Goal: Information Seeking & Learning: Learn about a topic

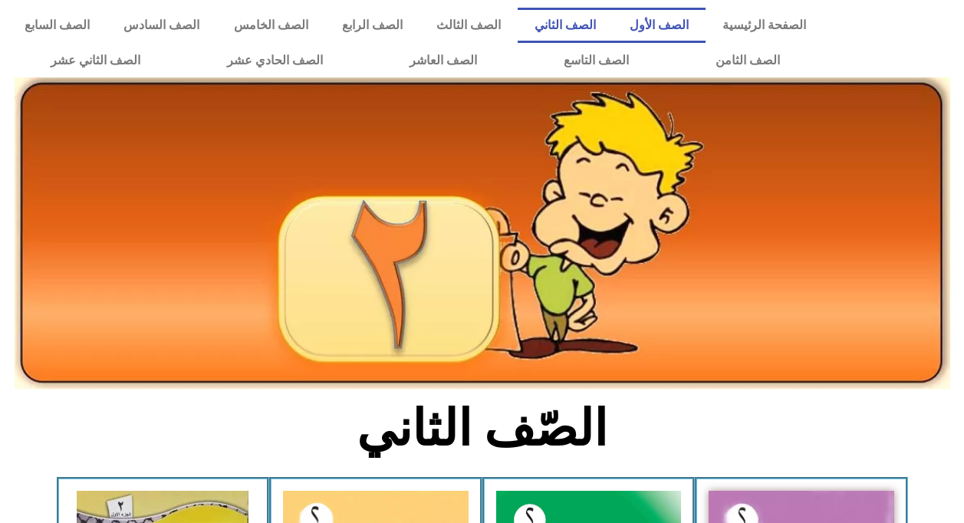
click at [692, 26] on link "الصف الأول" at bounding box center [659, 25] width 93 height 35
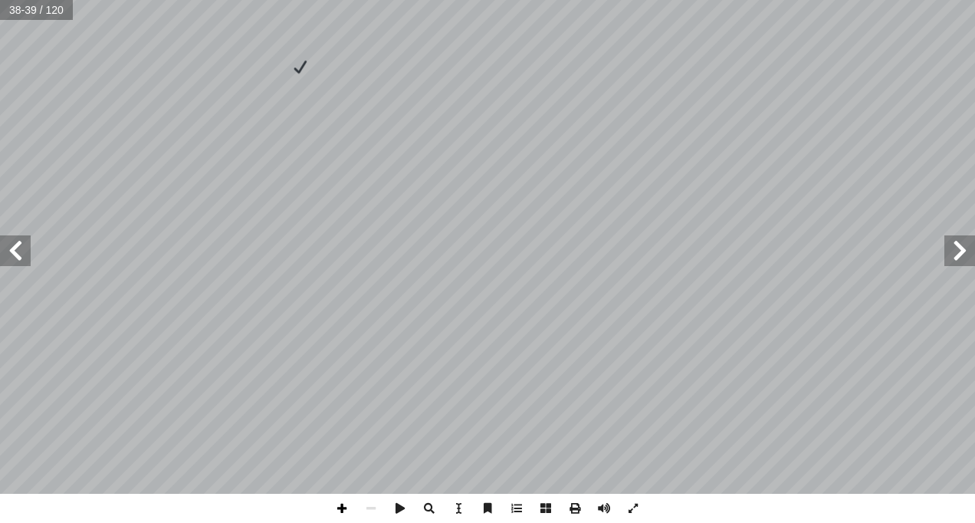
click at [338, 497] on span at bounding box center [341, 508] width 29 height 29
click at [380, 498] on span at bounding box center [371, 508] width 29 height 29
click at [341, 515] on span at bounding box center [341, 508] width 29 height 29
click at [590, 495] on div "34 في ِ سماك أ ال� ُ عدد هذه المجموعة = ــــــــــــــــــــــــــــــ ــــــــ…" at bounding box center [487, 261] width 975 height 523
click at [363, 512] on span at bounding box center [371, 508] width 29 height 29
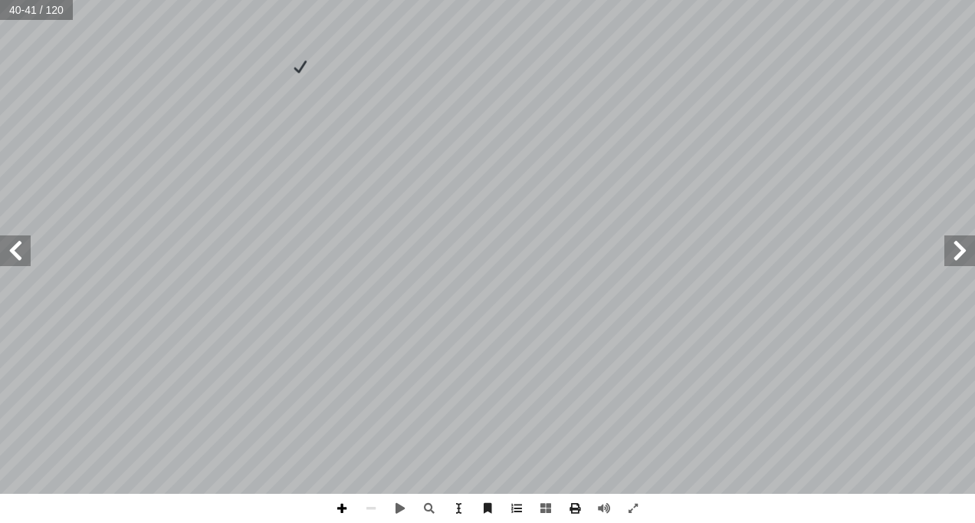
click at [347, 503] on span at bounding box center [341, 508] width 29 height 29
